Goal: Transaction & Acquisition: Purchase product/service

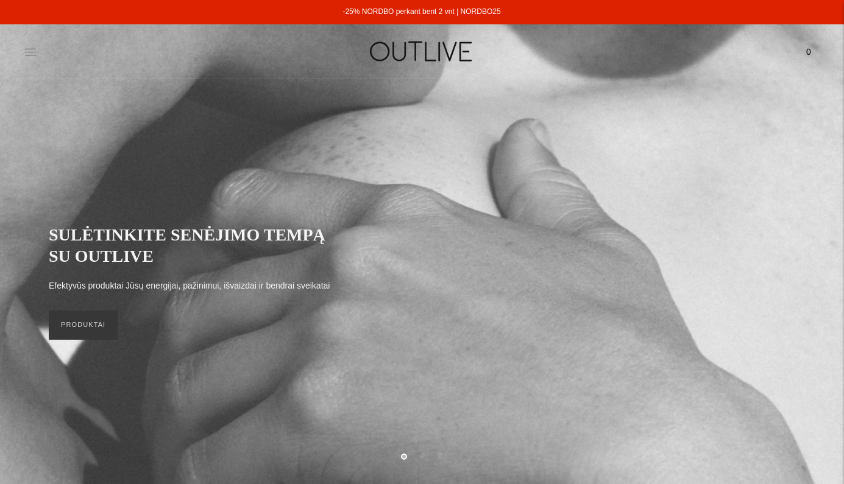
click at [30, 57] on icon at bounding box center [30, 52] width 12 height 12
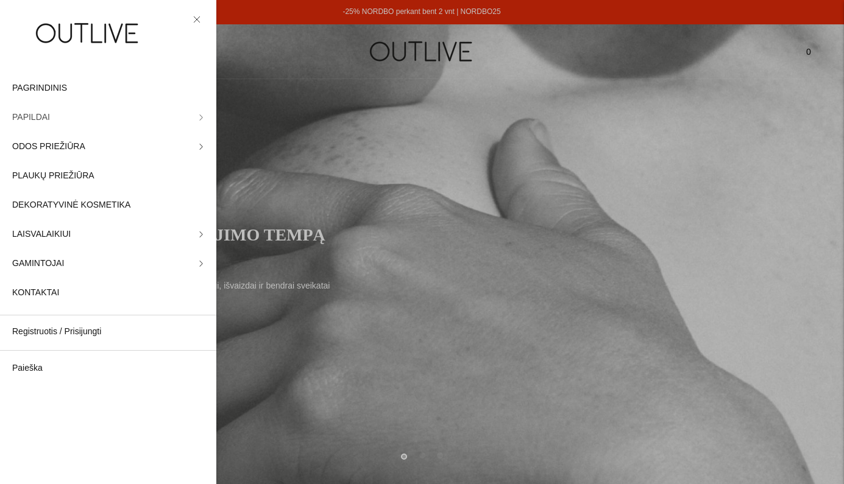
click at [196, 121] on link "PAPILDAI" at bounding box center [108, 117] width 216 height 29
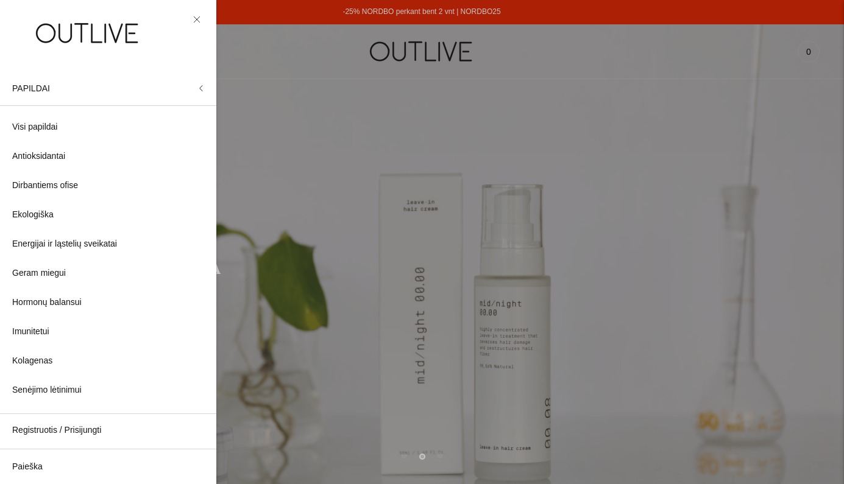
click at [393, 121] on div at bounding box center [422, 242] width 844 height 484
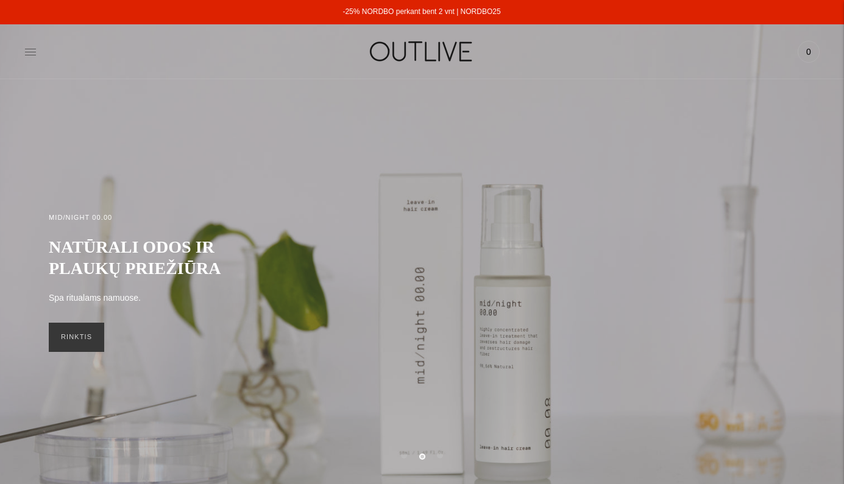
click at [36, 53] on icon at bounding box center [30, 52] width 12 height 12
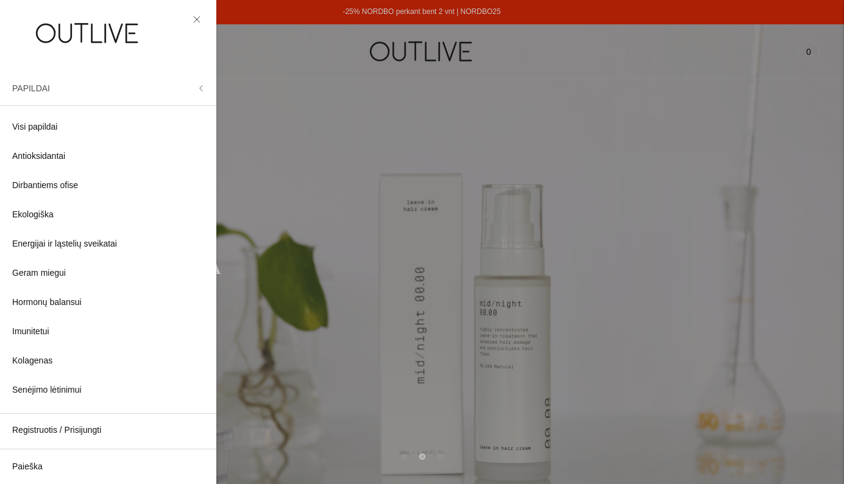
click at [200, 90] on icon at bounding box center [201, 88] width 6 height 6
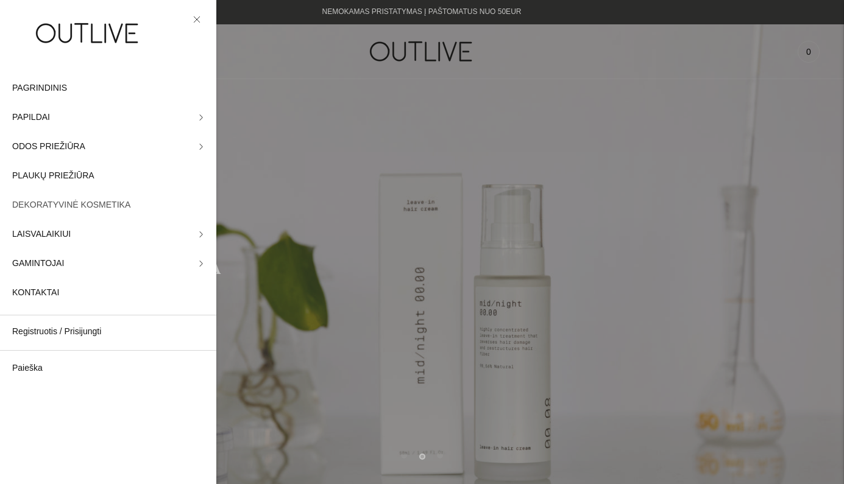
click at [52, 207] on span "DEKORATYVINĖ KOSMETIKA" at bounding box center [71, 205] width 118 height 15
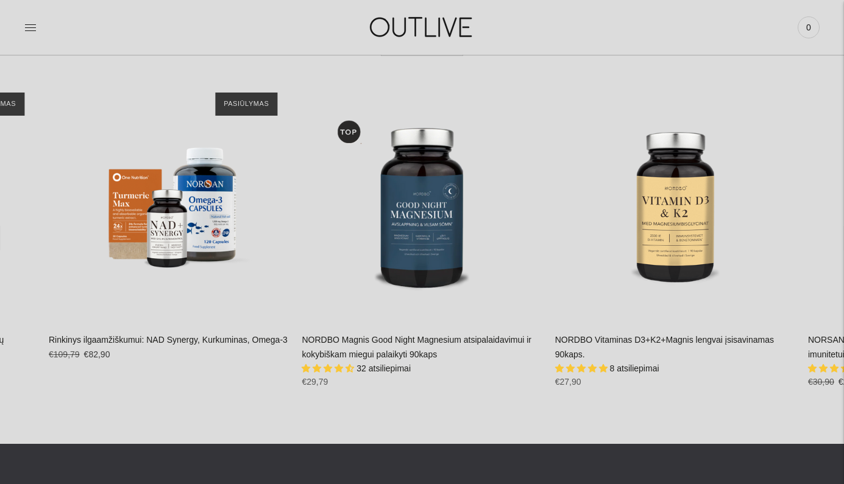
scroll to position [1852, 0]
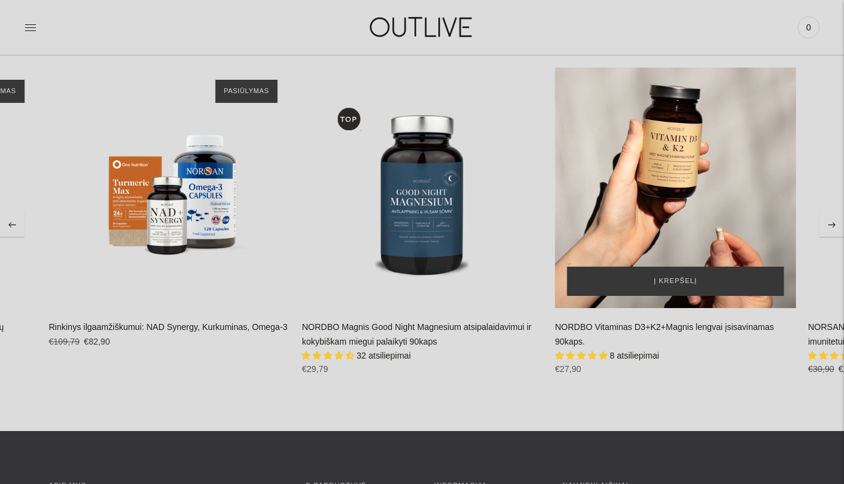
click at [690, 208] on div "NORDBO Vitaminas D3+K2+Magnis lengvai įsisavinamas 90kaps.\a" at bounding box center [675, 188] width 241 height 241
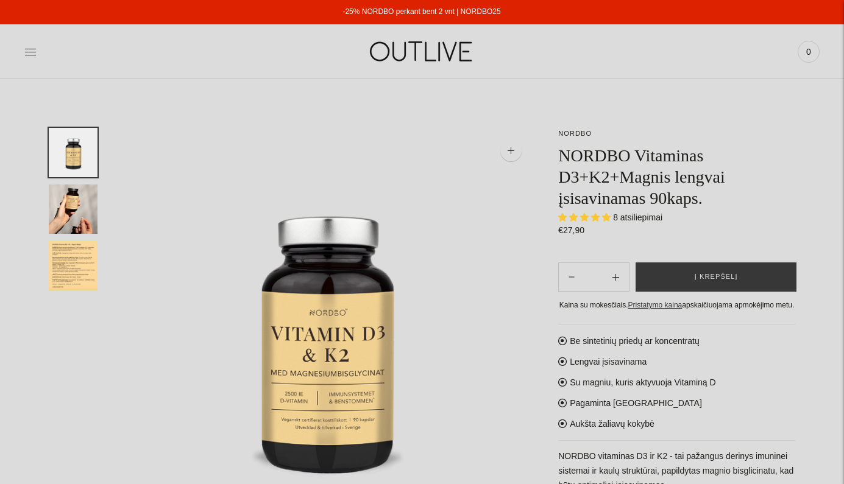
select select "**********"
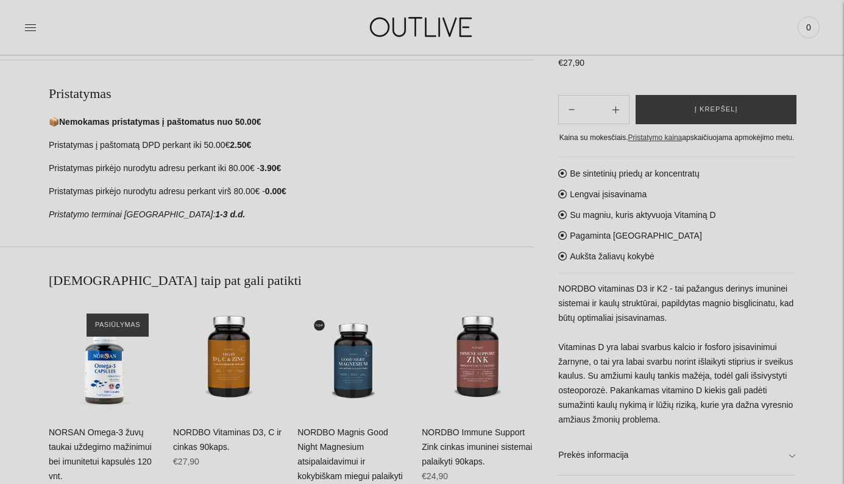
scroll to position [505, 0]
click at [701, 304] on p "NORDBO vitaminas D3 ir K2 - tai pažangus derinys imuninei sistemai ir kaulų str…" at bounding box center [676, 354] width 237 height 146
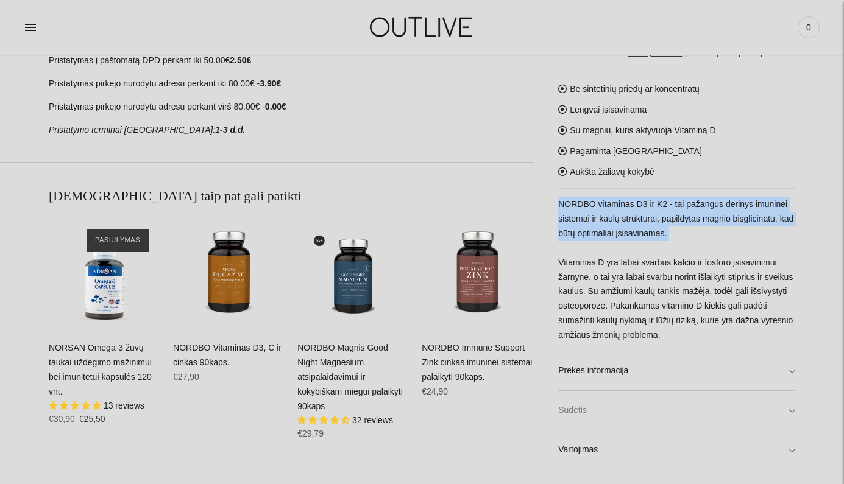
scroll to position [590, 0]
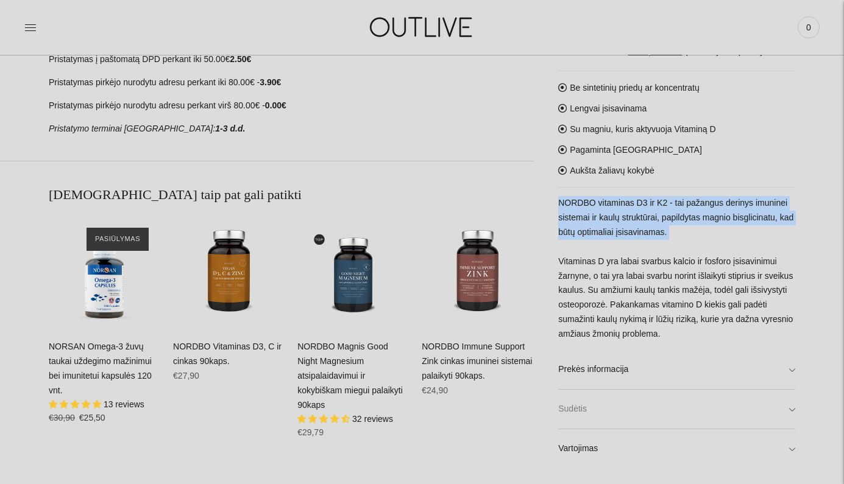
click at [701, 408] on link "Sudėtis" at bounding box center [676, 409] width 237 height 39
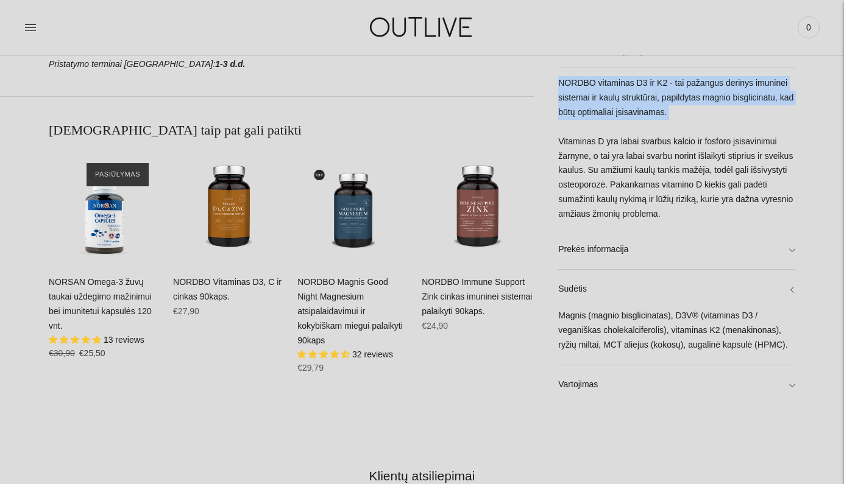
scroll to position [657, 0]
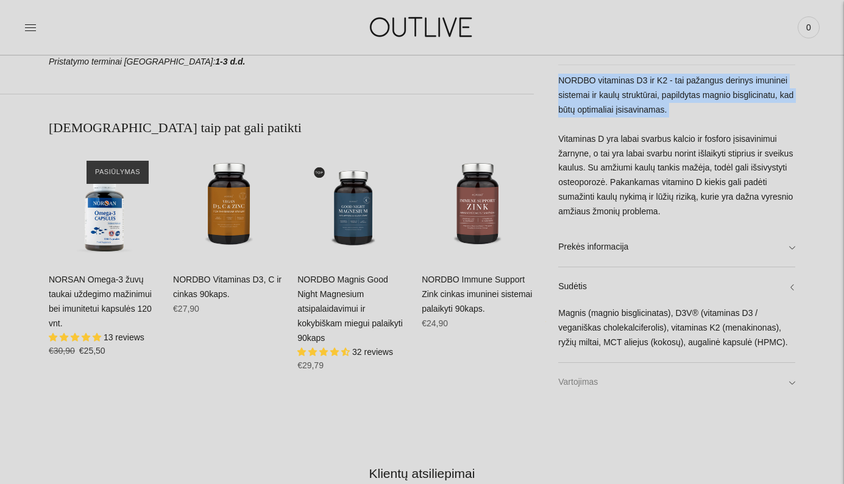
click at [701, 379] on link "Vartojimas" at bounding box center [676, 381] width 237 height 39
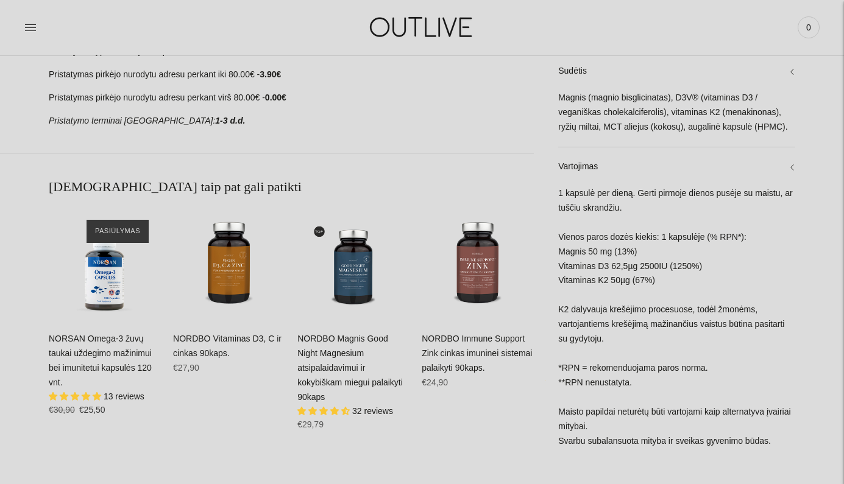
scroll to position [600, 0]
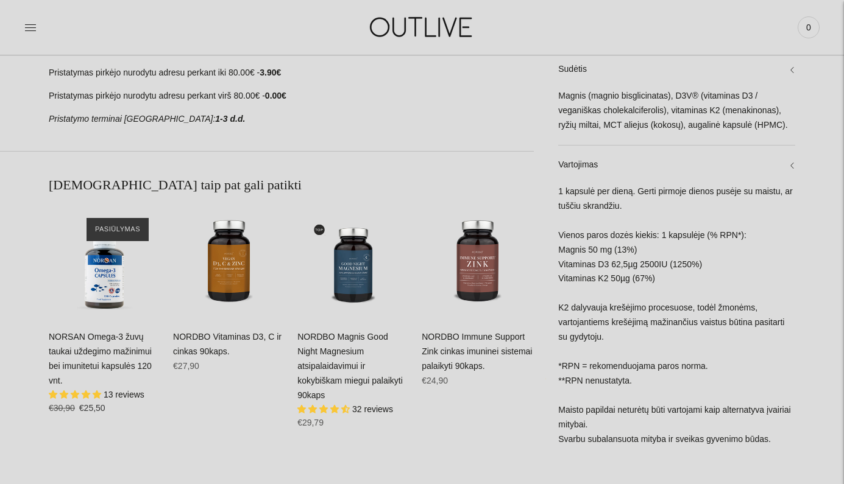
click at [635, 127] on div "Magnis (magnio bisglicinatas), D3V® (vitaminas D3 / veganiškas cholekalciferoli…" at bounding box center [676, 117] width 237 height 56
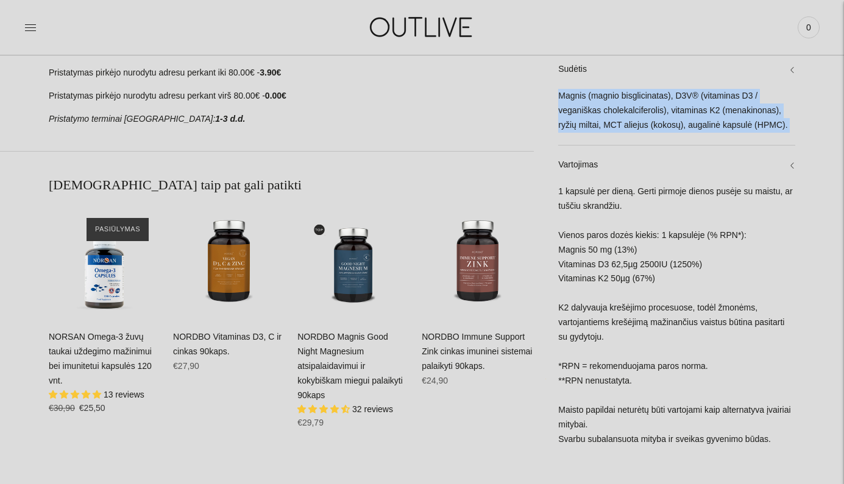
click at [607, 286] on div "1 kapsulė per dieną. Gerti pirmoje dienos pusėje su maistu, ar tuščiu skrandžiu…" at bounding box center [676, 322] width 237 height 275
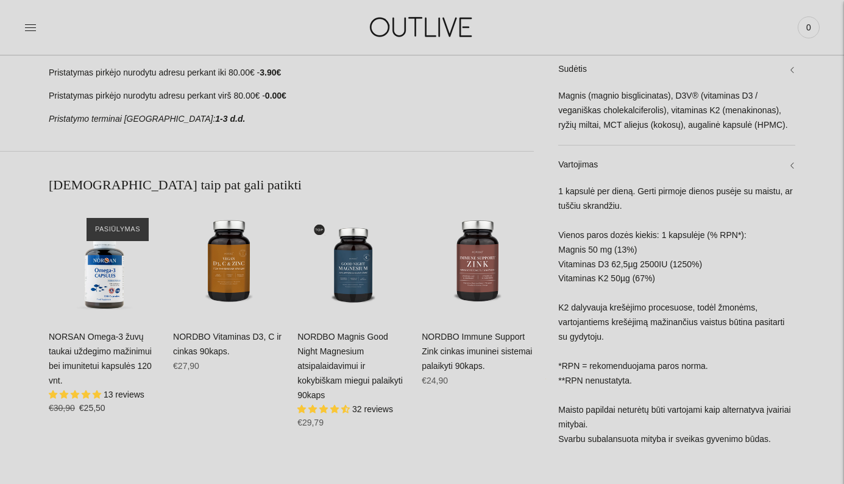
click at [607, 286] on div "1 kapsulė per dieną. Gerti pirmoje dienos pusėje su maistu, ar tuščiu skrandžiu…" at bounding box center [676, 322] width 237 height 275
click at [666, 268] on div "1 kapsulė per dieną. Gerti pirmoje dienos pusėje su maistu, ar tuščiu skrandžiu…" at bounding box center [676, 322] width 237 height 275
click at [666, 267] on div "1 kapsulė per dieną. Gerti pirmoje dienos pusėje su maistu, ar tuščiu skrandžiu…" at bounding box center [676, 322] width 237 height 275
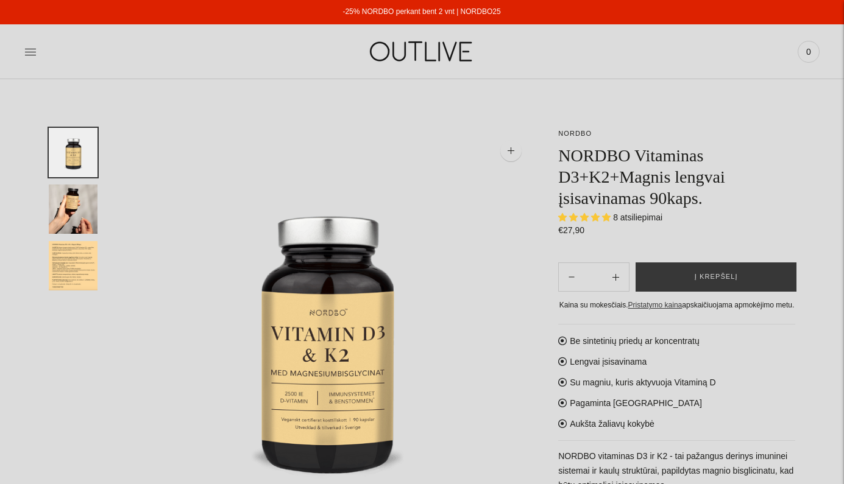
scroll to position [0, 0]
click at [76, 261] on img "Translation missing: en.general.accessibility.image_thumbail" at bounding box center [73, 265] width 49 height 49
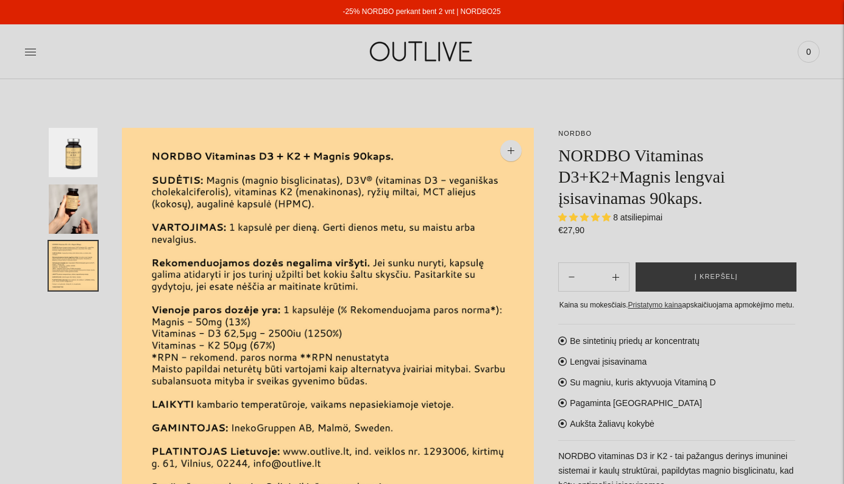
click at [60, 270] on img "Translation missing: en.general.accessibility.image_thumbail" at bounding box center [73, 265] width 49 height 49
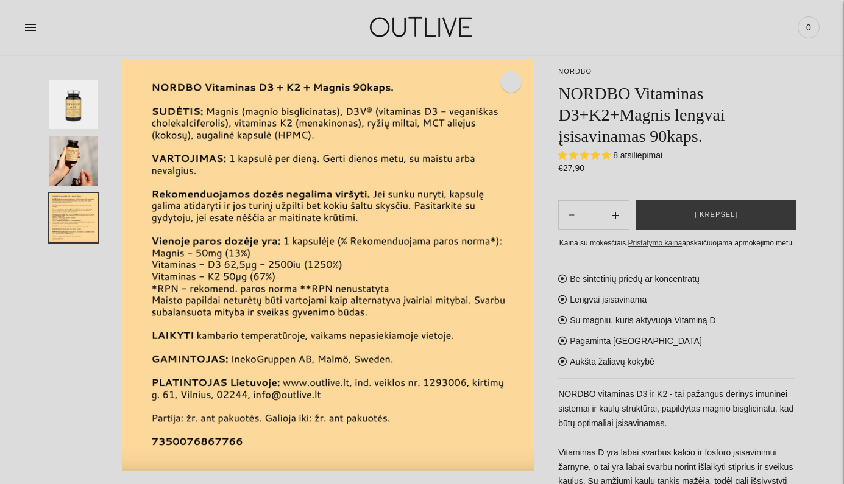
scroll to position [69, 0]
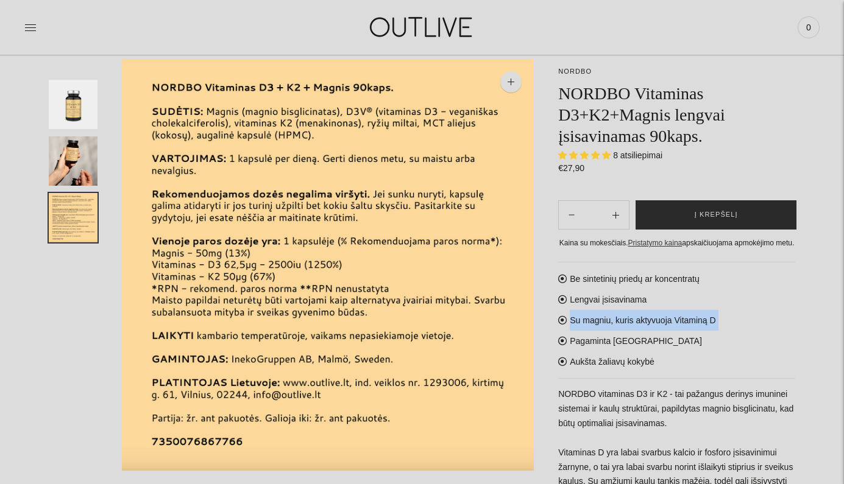
click at [734, 221] on span "Į krepšelį" at bounding box center [715, 215] width 43 height 12
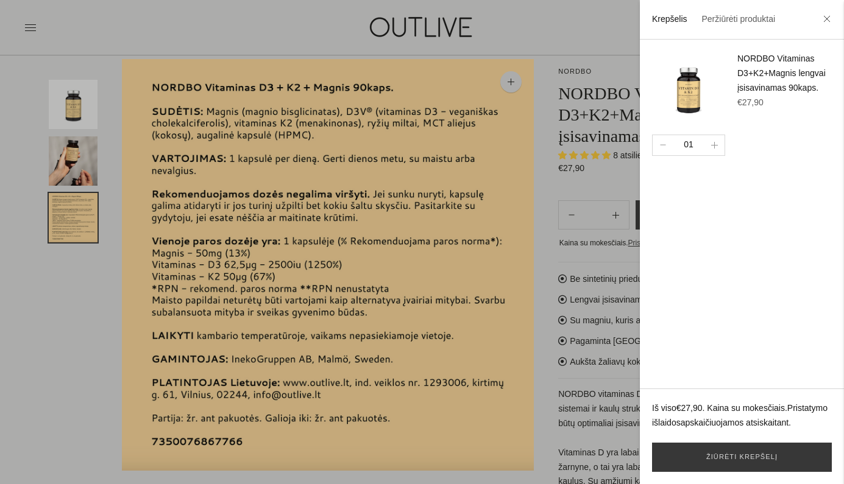
click at [552, 196] on div at bounding box center [422, 242] width 844 height 484
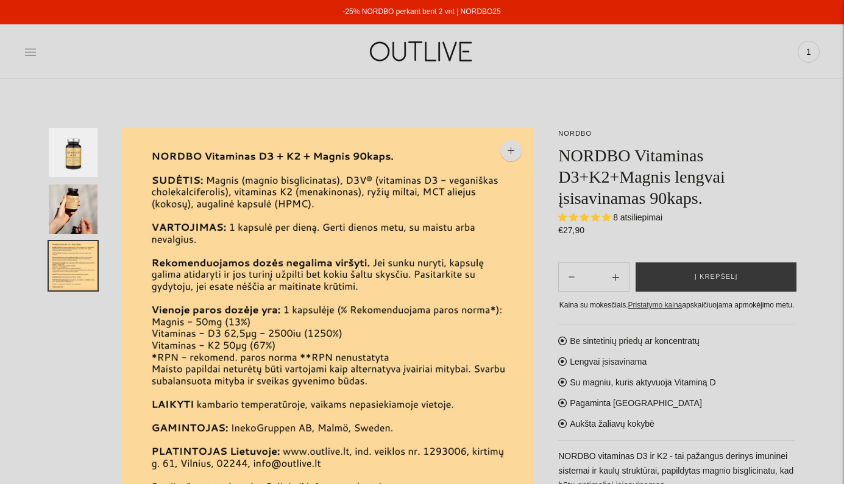
scroll to position [0, 0]
click at [35, 59] on link at bounding box center [30, 51] width 12 height 27
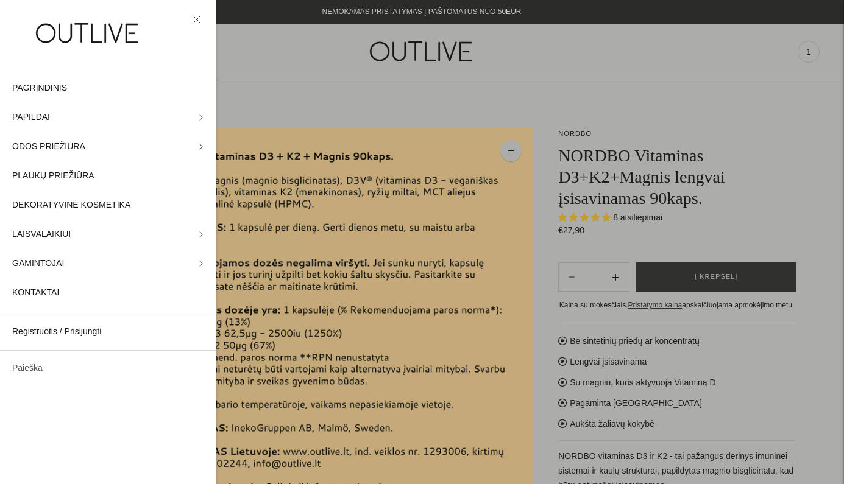
click at [41, 370] on link "Paieška" at bounding box center [108, 368] width 216 height 29
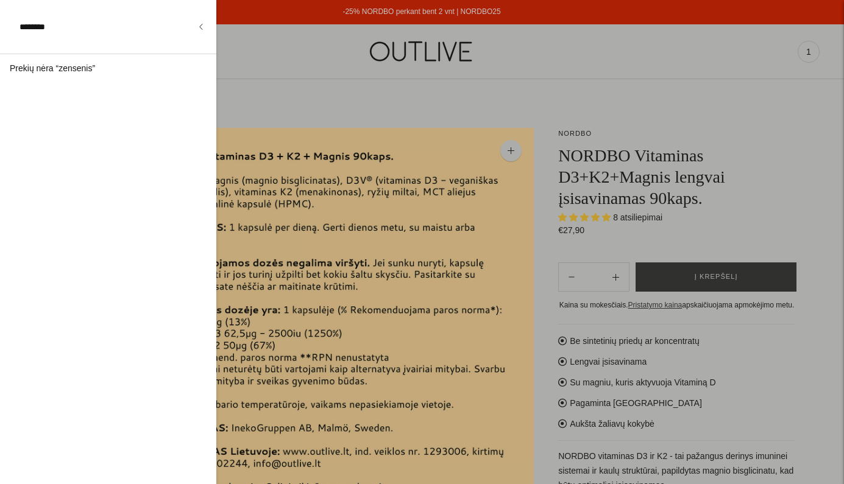
type input "********"
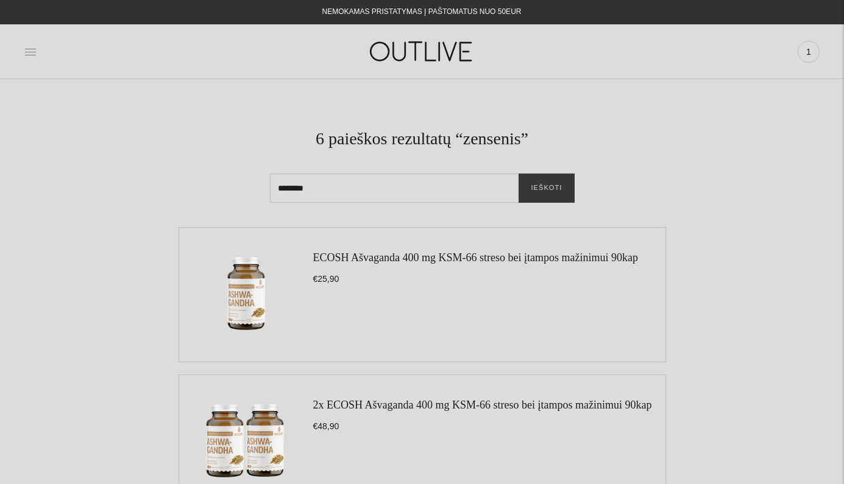
click at [33, 53] on icon at bounding box center [30, 52] width 12 height 12
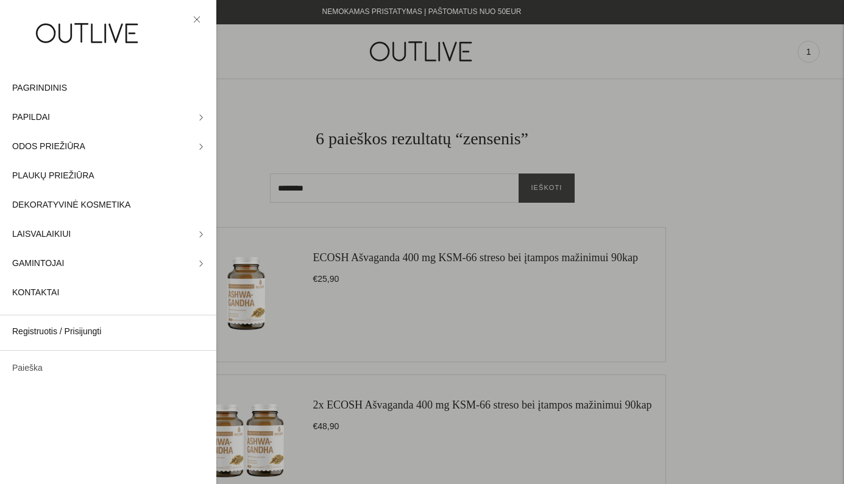
click at [32, 370] on link "Paieška" at bounding box center [108, 368] width 216 height 29
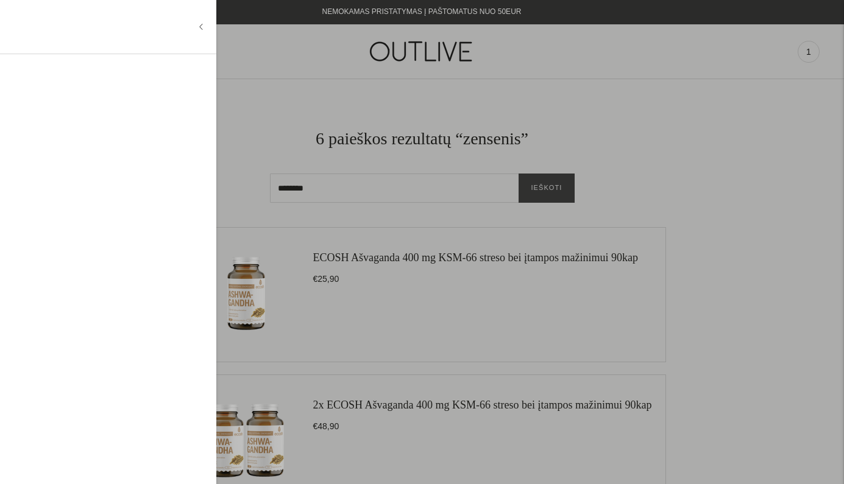
type input "*"
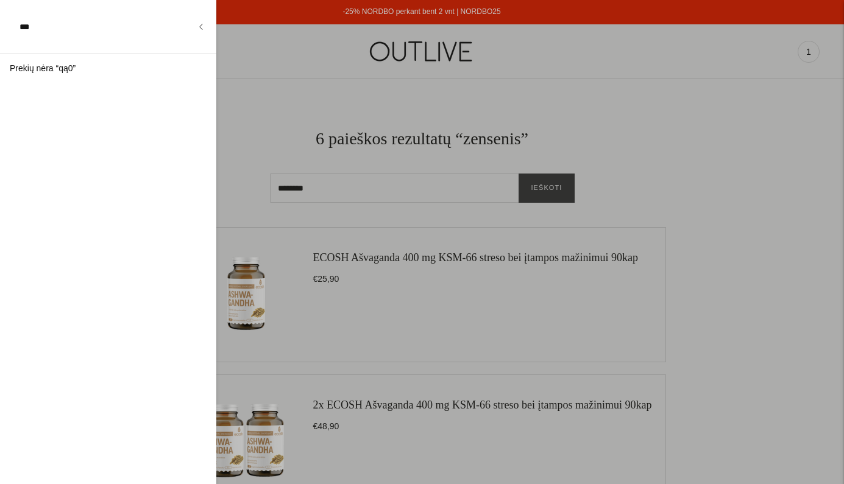
type input "***"
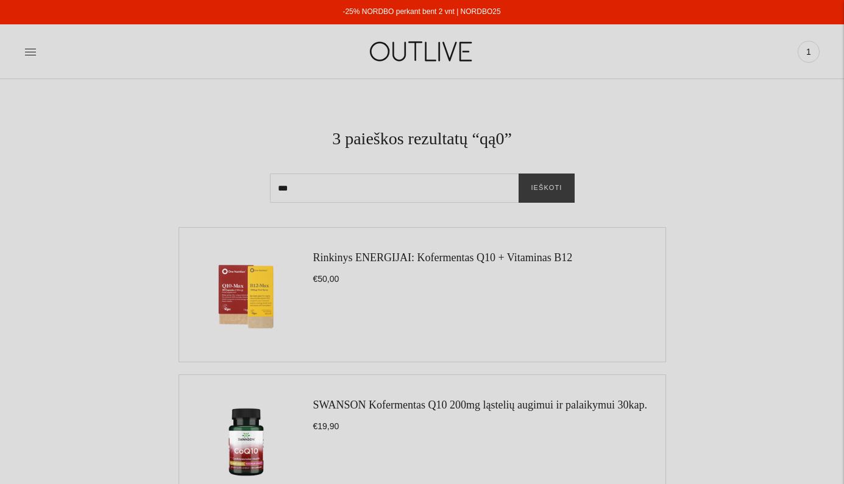
click at [328, 191] on input "***" at bounding box center [422, 188] width 305 height 29
type input "***"
click at [546, 188] on button "Ieškoti" at bounding box center [545, 188] width 55 height 29
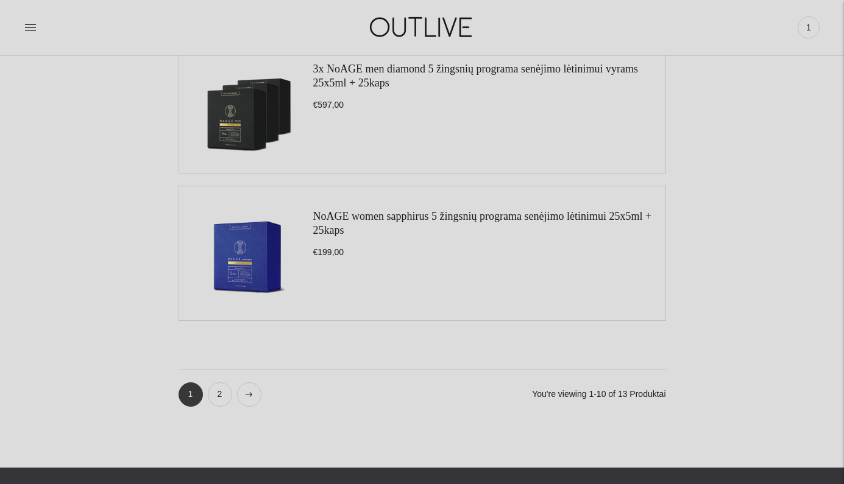
scroll to position [1368, 0]
click at [244, 400] on link at bounding box center [249, 395] width 24 height 24
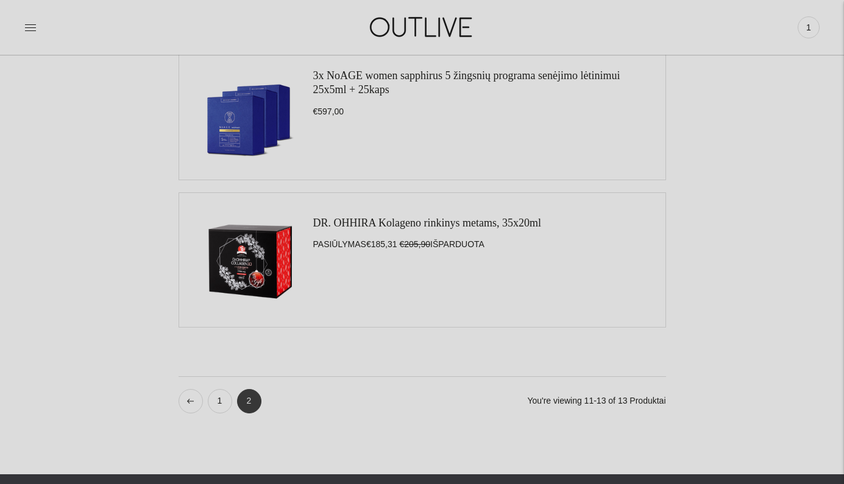
scroll to position [324, 0]
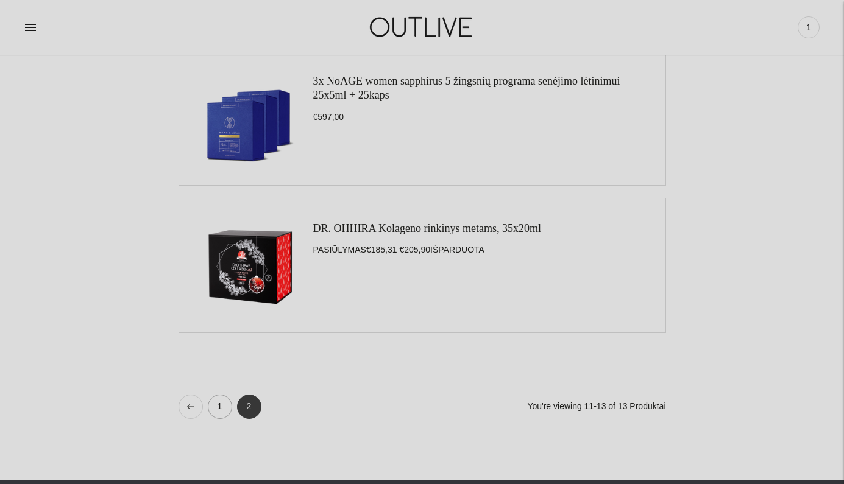
click at [224, 409] on link "1" at bounding box center [220, 407] width 24 height 24
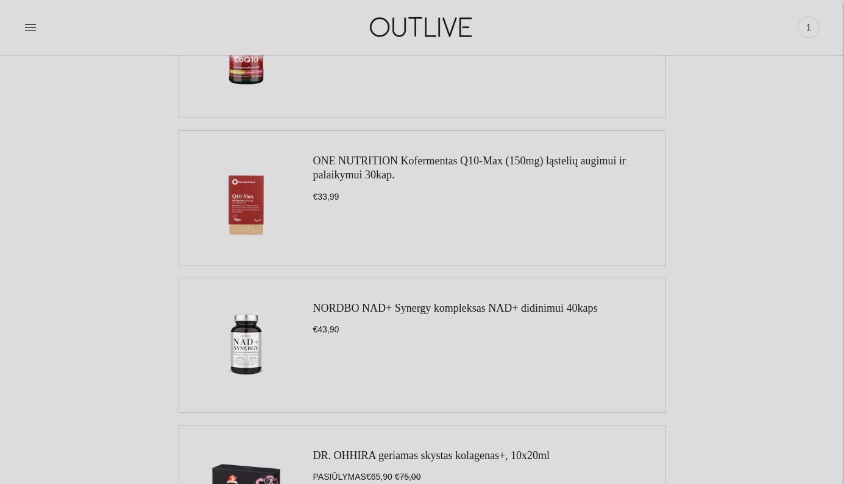
scroll to position [401, 0]
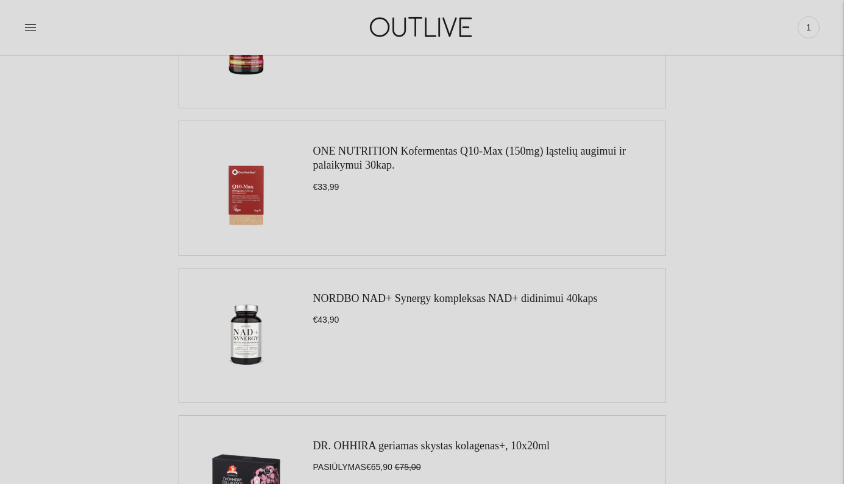
click at [422, 299] on link "NORDBO NAD+ Synergy kompleksas NAD+ didinimui 40kaps" at bounding box center [455, 298] width 284 height 12
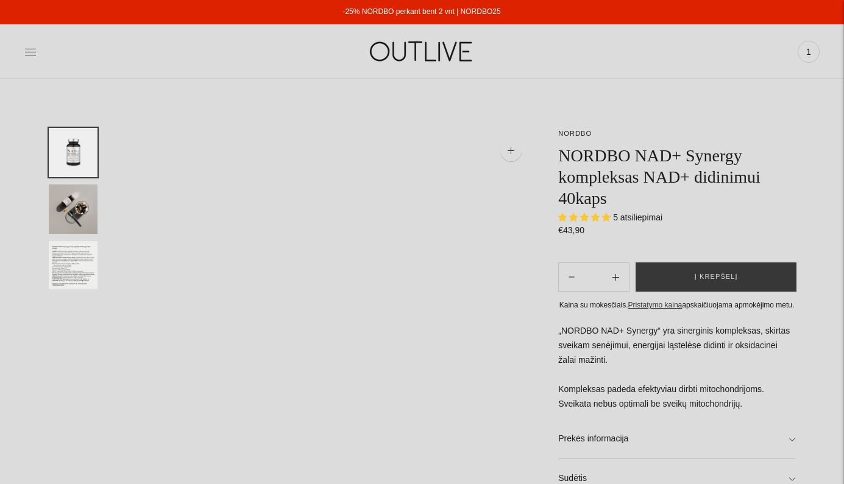
select select "**********"
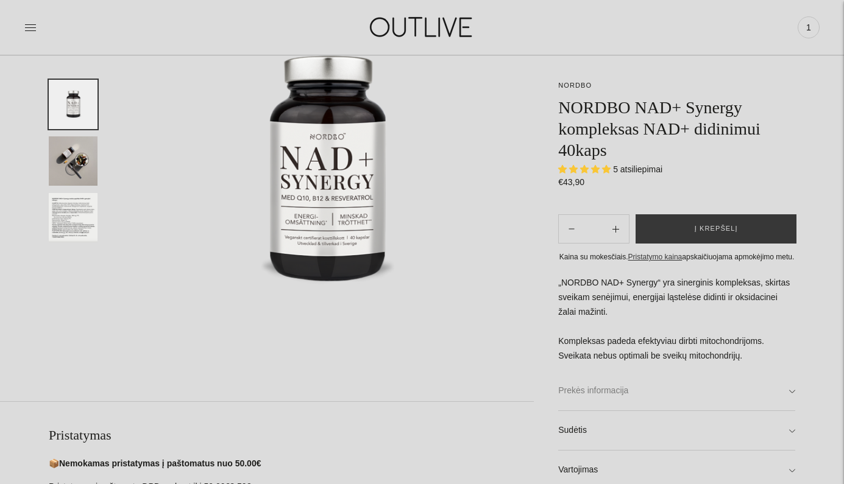
scroll to position [198, 0]
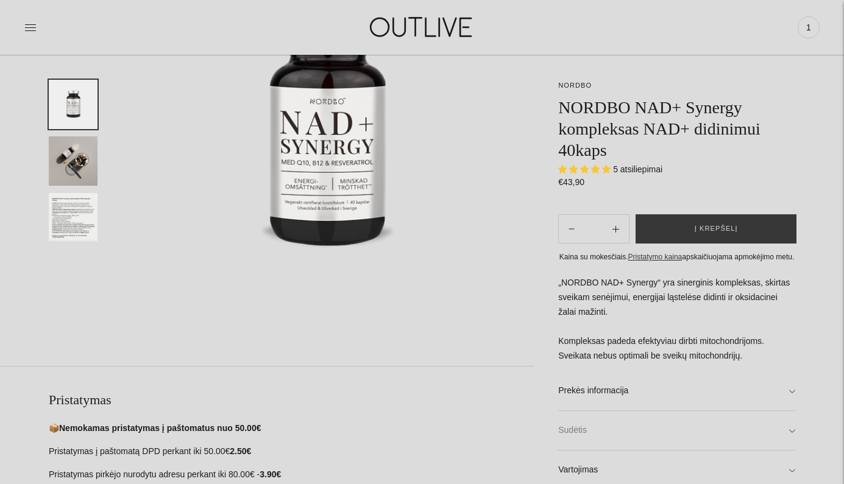
click at [783, 445] on link "Sudėtis" at bounding box center [676, 430] width 237 height 39
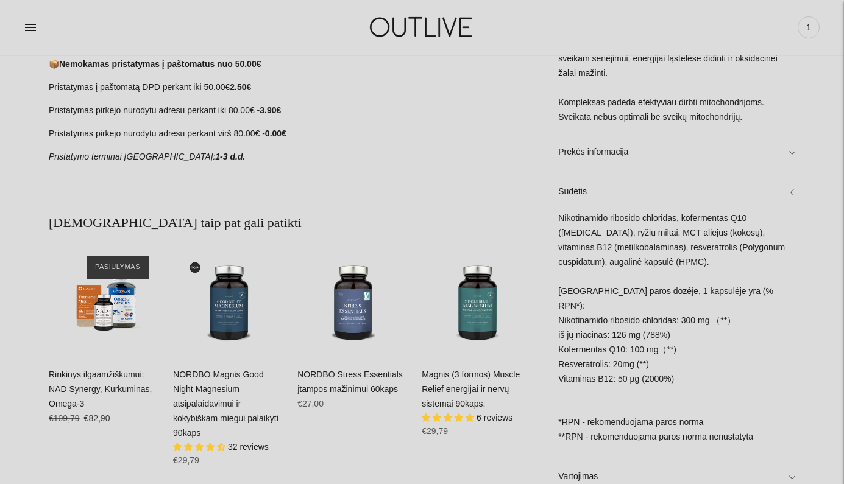
scroll to position [565, 0]
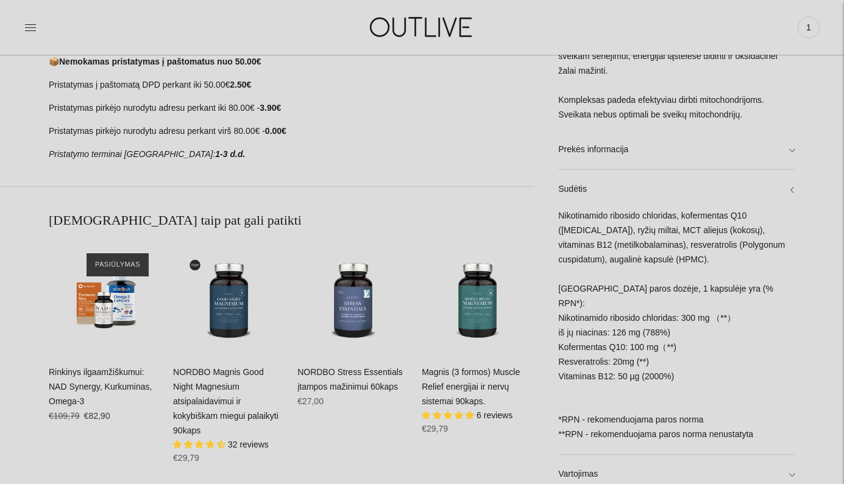
click at [638, 377] on div "Nikotinamido ribosido chloridas, kofermentas Q10 (ubiquinone), ryžių miltai, MC…" at bounding box center [676, 331] width 237 height 245
click at [635, 403] on div "Nikotinamido ribosido chloridas, kofermentas Q10 (ubiquinone), ryžių miltai, MC…" at bounding box center [676, 331] width 237 height 245
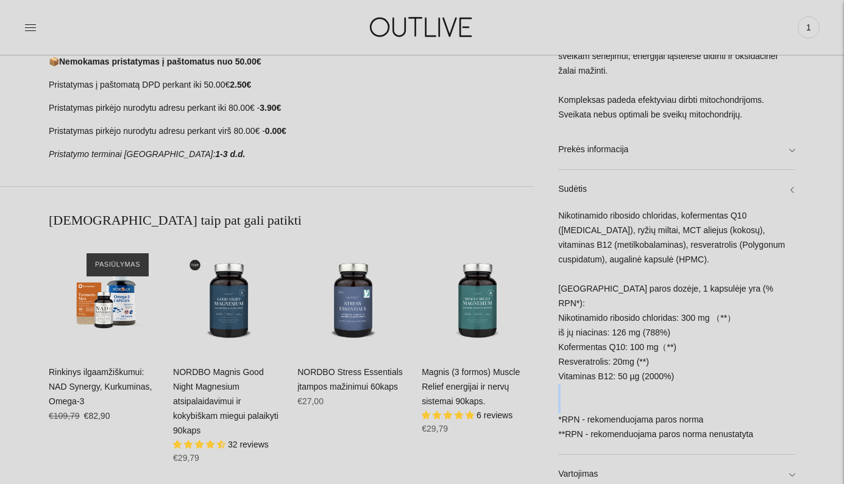
click at [635, 403] on div "Nikotinamido ribosido chloridas, kofermentas Q10 (ubiquinone), ryžių miltai, MC…" at bounding box center [676, 331] width 237 height 245
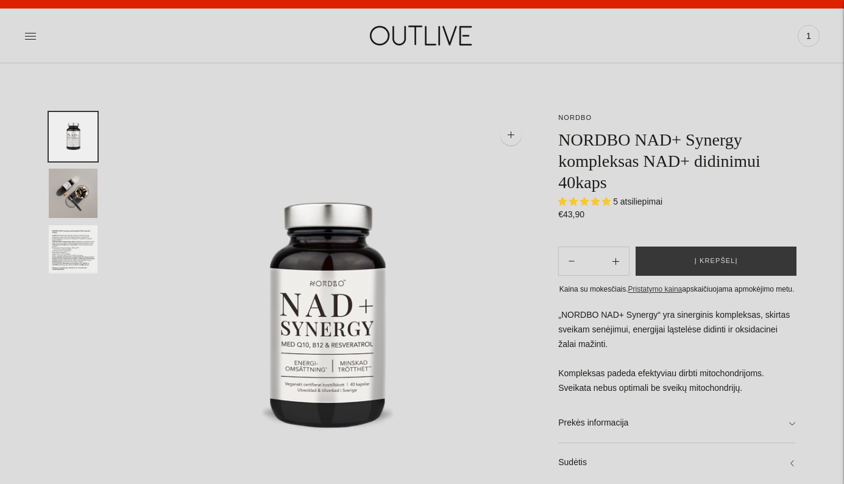
scroll to position [17, 0]
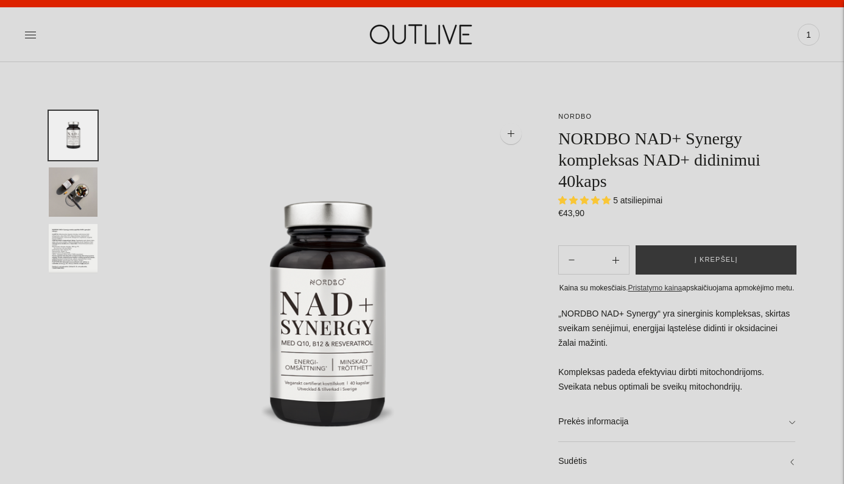
click at [88, 267] on img "Translation missing: en.general.accessibility.image_thumbail" at bounding box center [73, 248] width 49 height 49
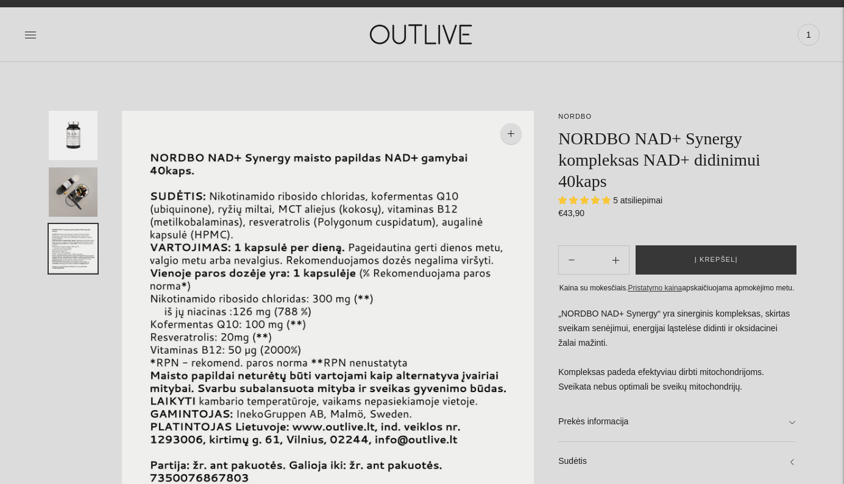
click at [80, 255] on img "Translation missing: en.general.accessibility.image_thumbail" at bounding box center [73, 248] width 49 height 49
click at [80, 211] on img "Translation missing: en.general.accessibility.image_thumbail" at bounding box center [73, 192] width 49 height 49
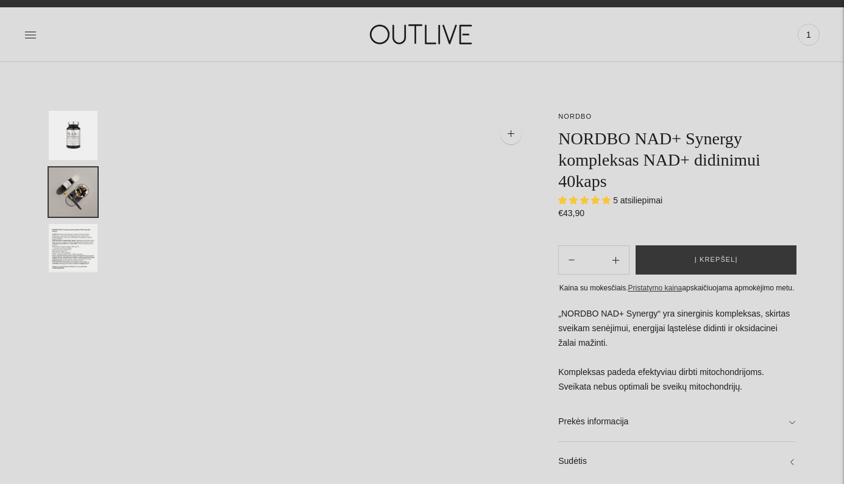
click at [80, 242] on img "Translation missing: en.general.accessibility.image_thumbail" at bounding box center [73, 248] width 49 height 49
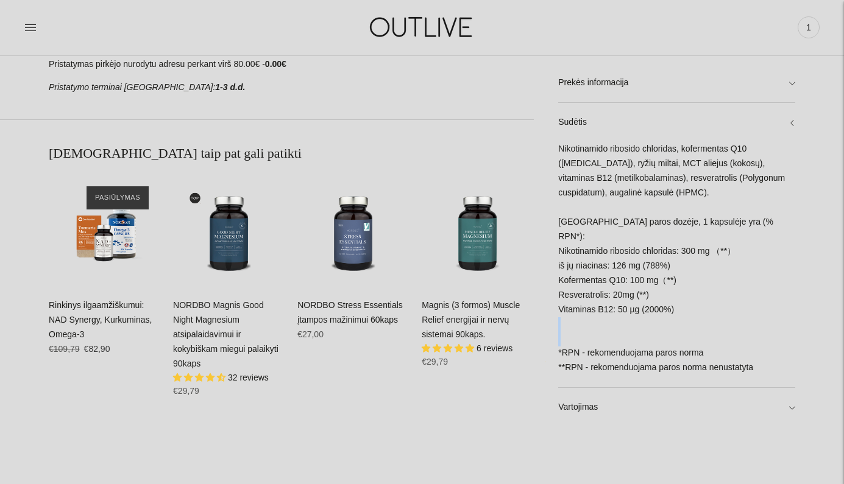
scroll to position [632, 0]
click at [488, 303] on link "Magnis (3 formos) Muscle Relief energijai ir nervų sistemai 90kaps." at bounding box center [471, 318] width 98 height 39
click at [89, 320] on link "Rinkinys ilgaamžiškumui: NAD Synergy, Kurkuminas, Omega-3" at bounding box center [100, 318] width 103 height 39
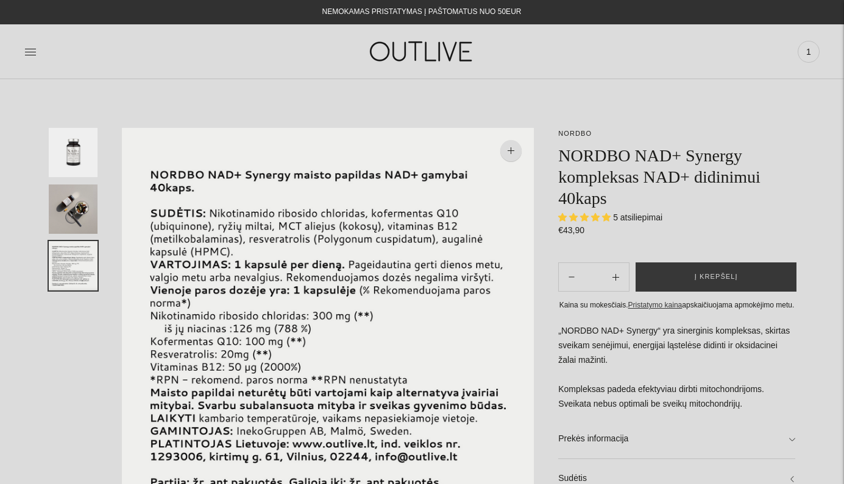
scroll to position [0, 0]
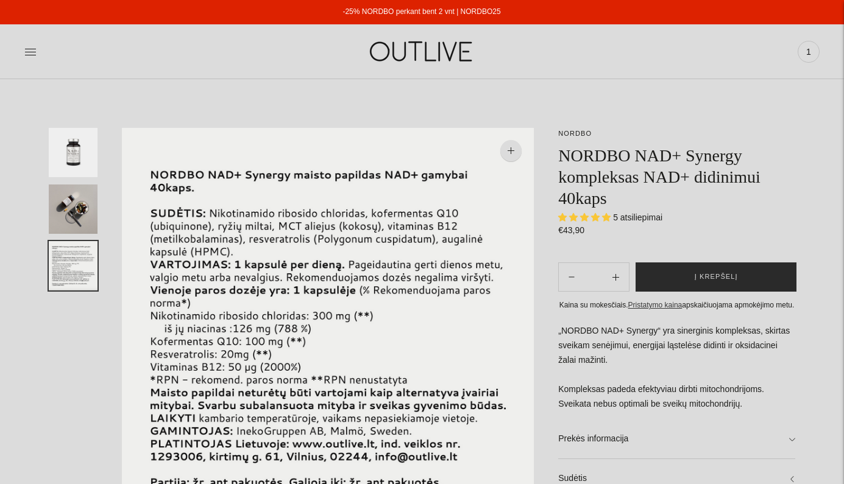
click at [738, 281] on button "Į krepšelį" at bounding box center [715, 277] width 161 height 29
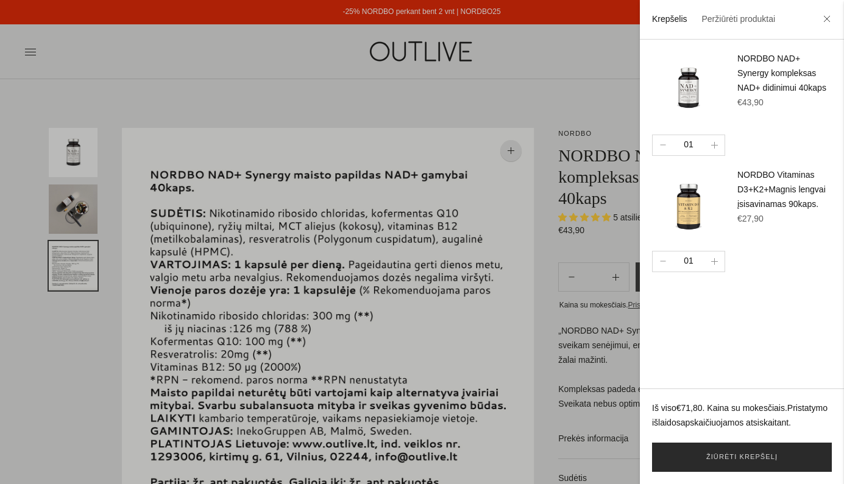
click at [766, 457] on link "Žiūrėti krepšelį" at bounding box center [742, 457] width 180 height 29
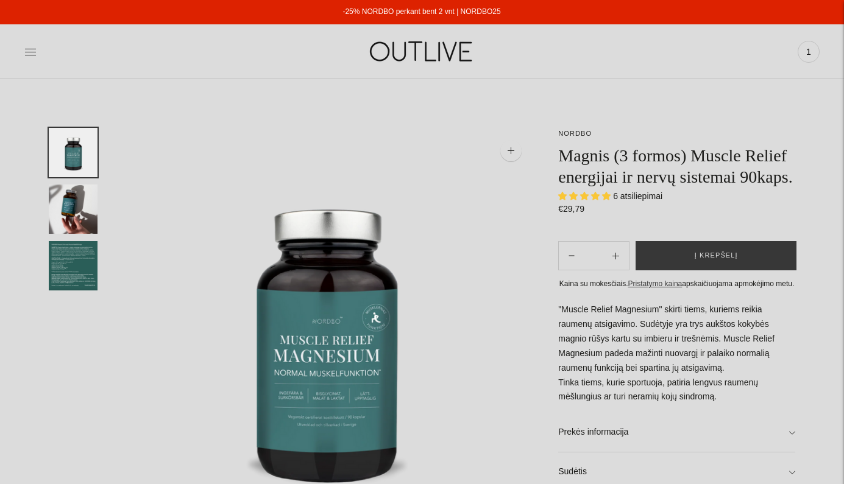
select select "**********"
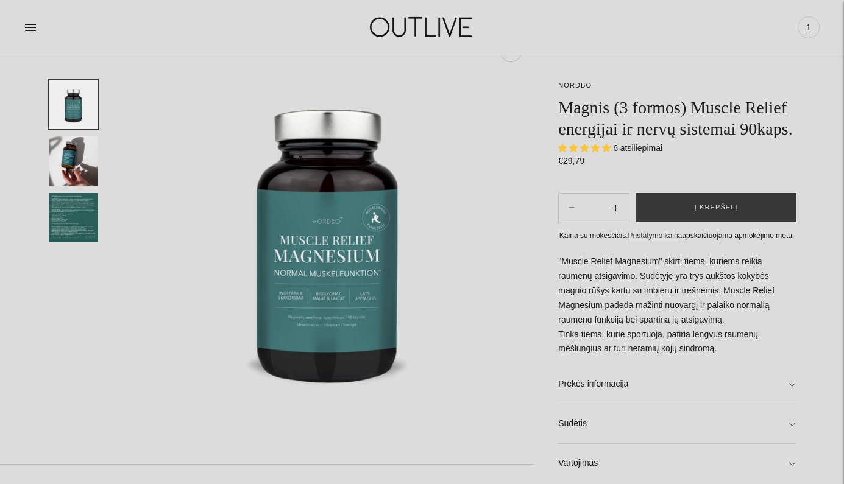
scroll to position [101, 0]
click at [786, 443] on link "Sudėtis" at bounding box center [676, 423] width 237 height 39
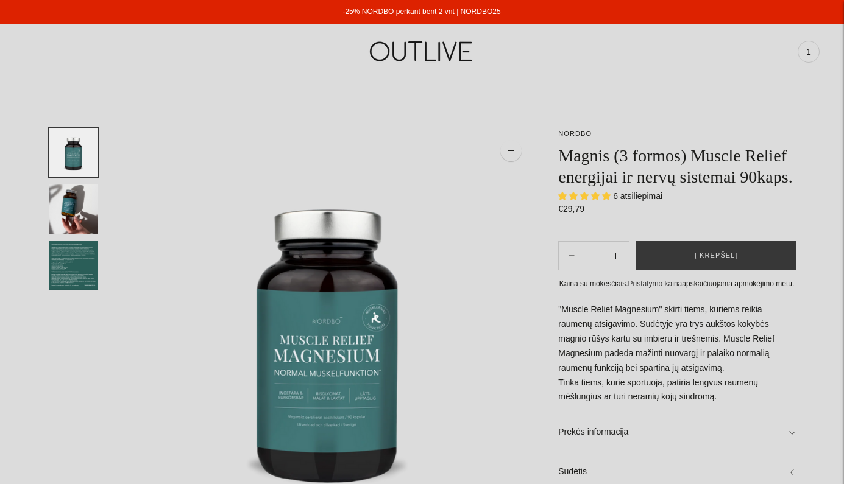
scroll to position [0, 0]
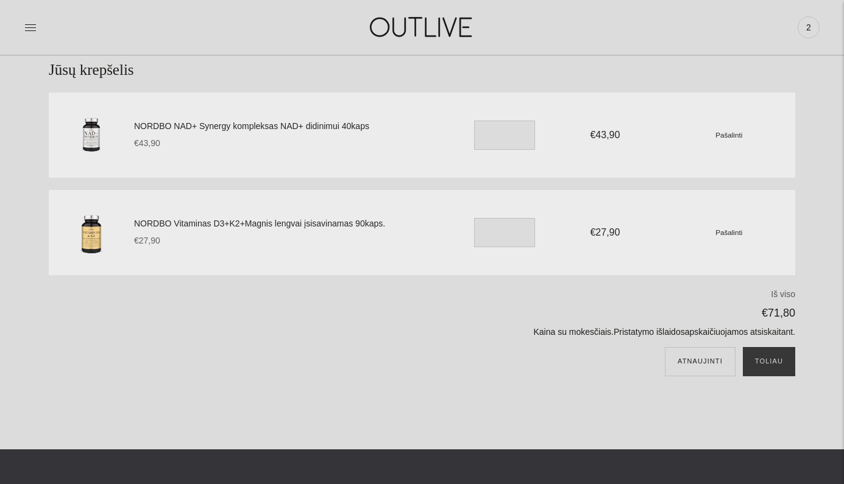
scroll to position [69, 0]
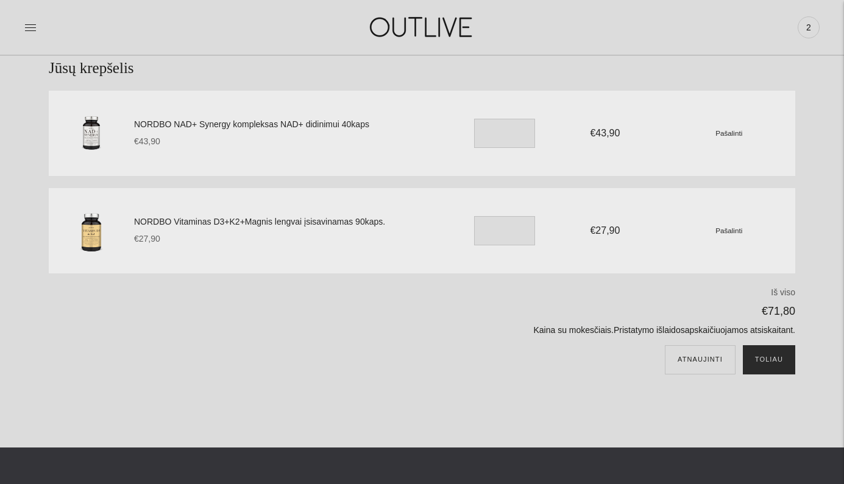
click at [775, 358] on button "Toliau" at bounding box center [769, 359] width 52 height 29
